Goal: Transaction & Acquisition: Download file/media

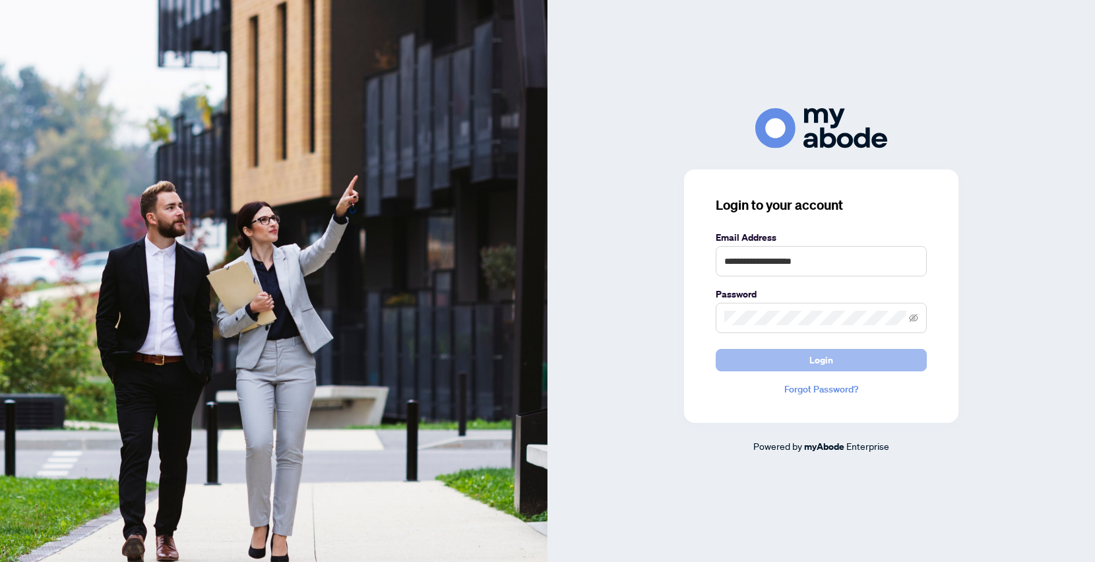
click at [786, 370] on button "Login" at bounding box center [821, 360] width 211 height 22
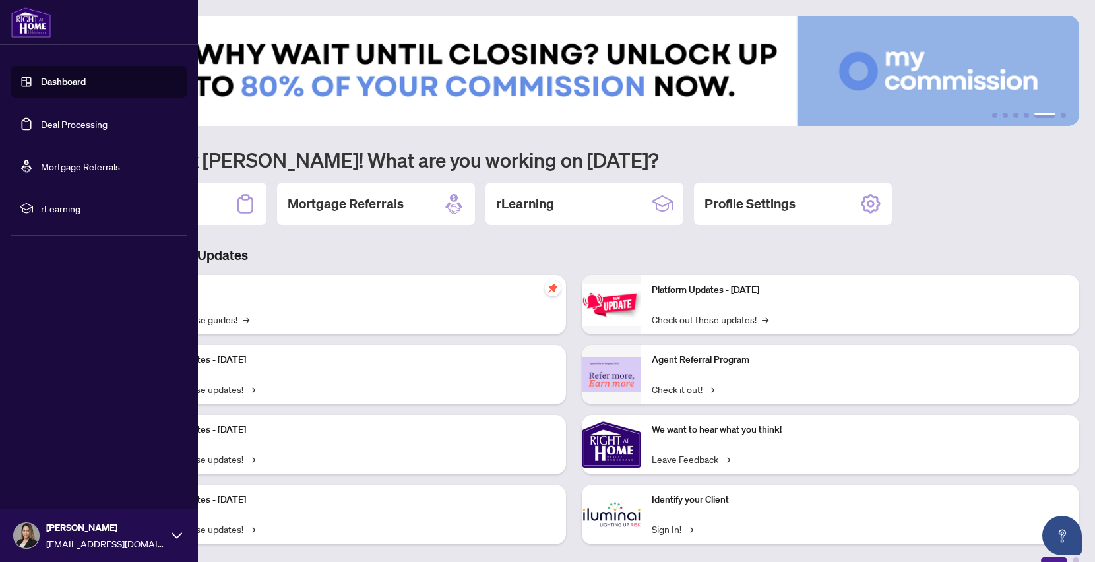
click at [41, 124] on link "Deal Processing" at bounding box center [74, 124] width 67 height 12
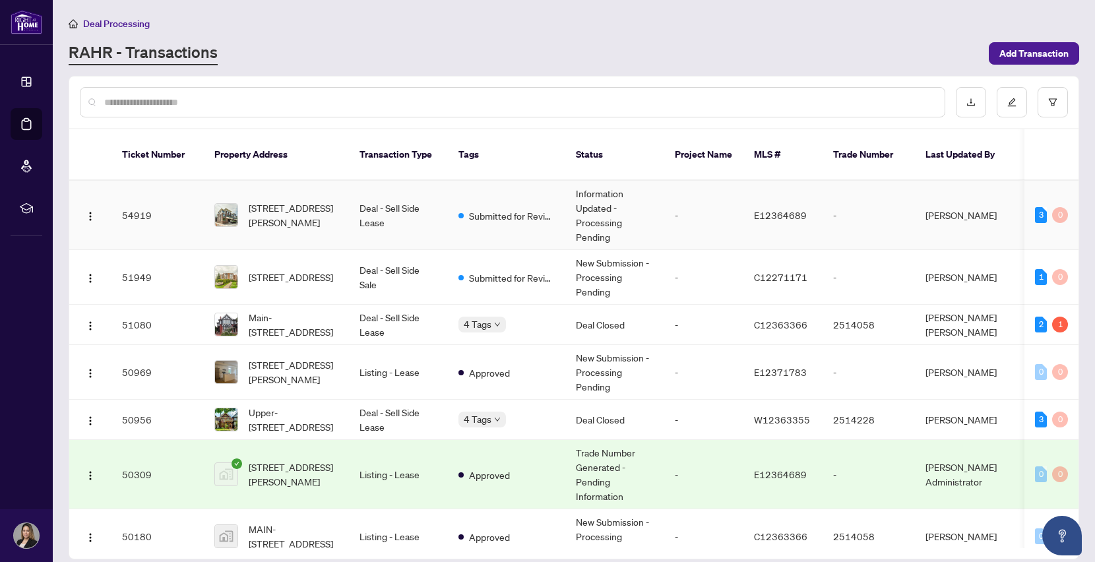
click at [426, 209] on td "Deal - Sell Side Lease" at bounding box center [398, 215] width 99 height 69
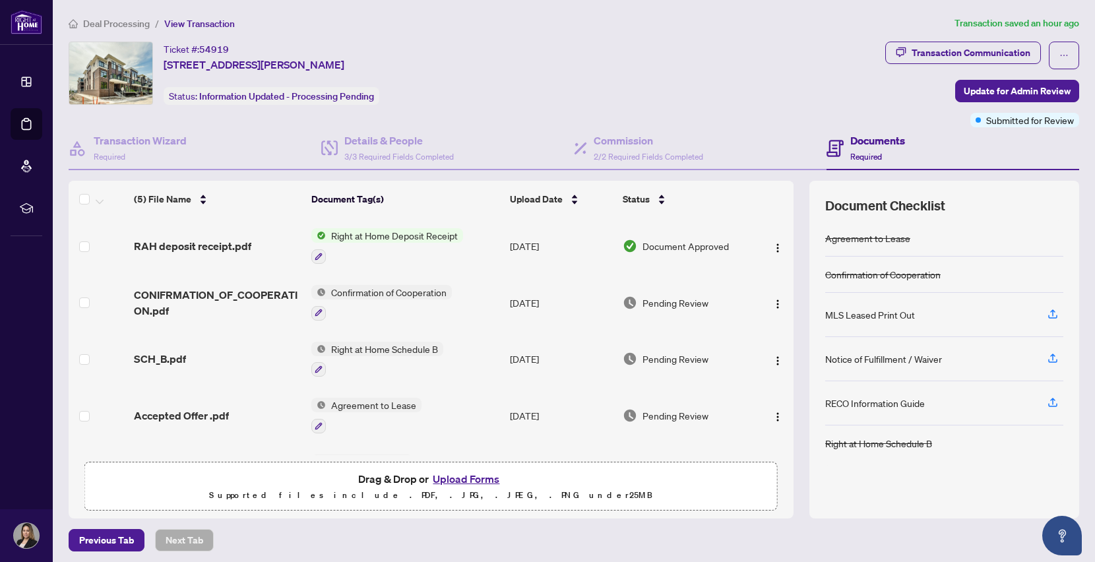
click at [444, 248] on div at bounding box center [387, 256] width 152 height 16
click at [443, 243] on div "Right at Home Deposit Receipt" at bounding box center [387, 246] width 152 height 36
click at [230, 247] on span "RAH deposit receipt.pdf" at bounding box center [192, 246] width 117 height 16
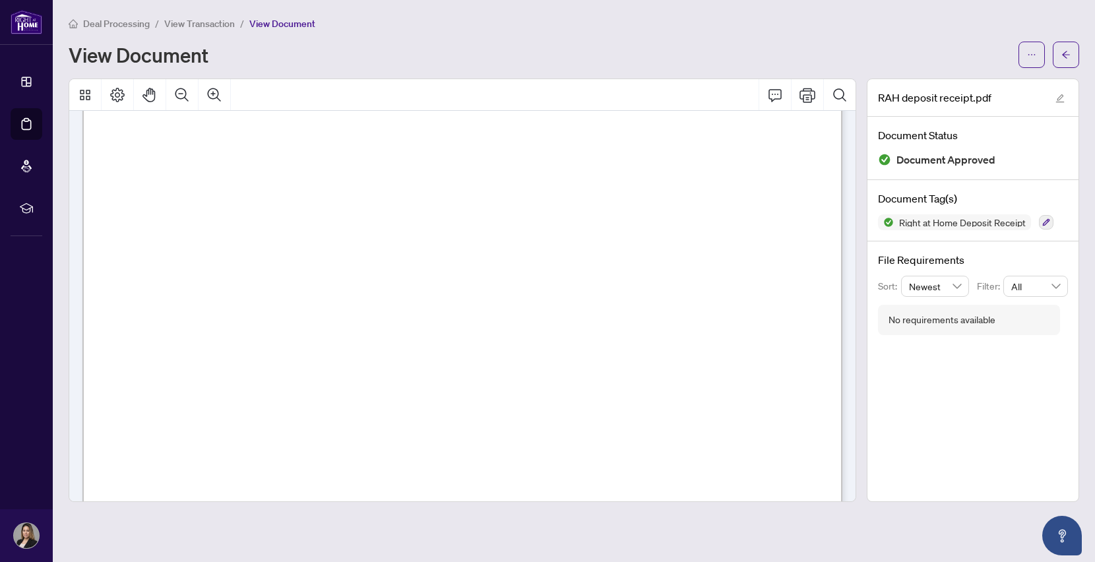
scroll to position [324, 0]
click at [1028, 55] on icon "ellipsis" at bounding box center [1031, 54] width 9 height 9
click at [975, 82] on span "Download" at bounding box center [984, 83] width 100 height 15
